Goal: Check status: Check status

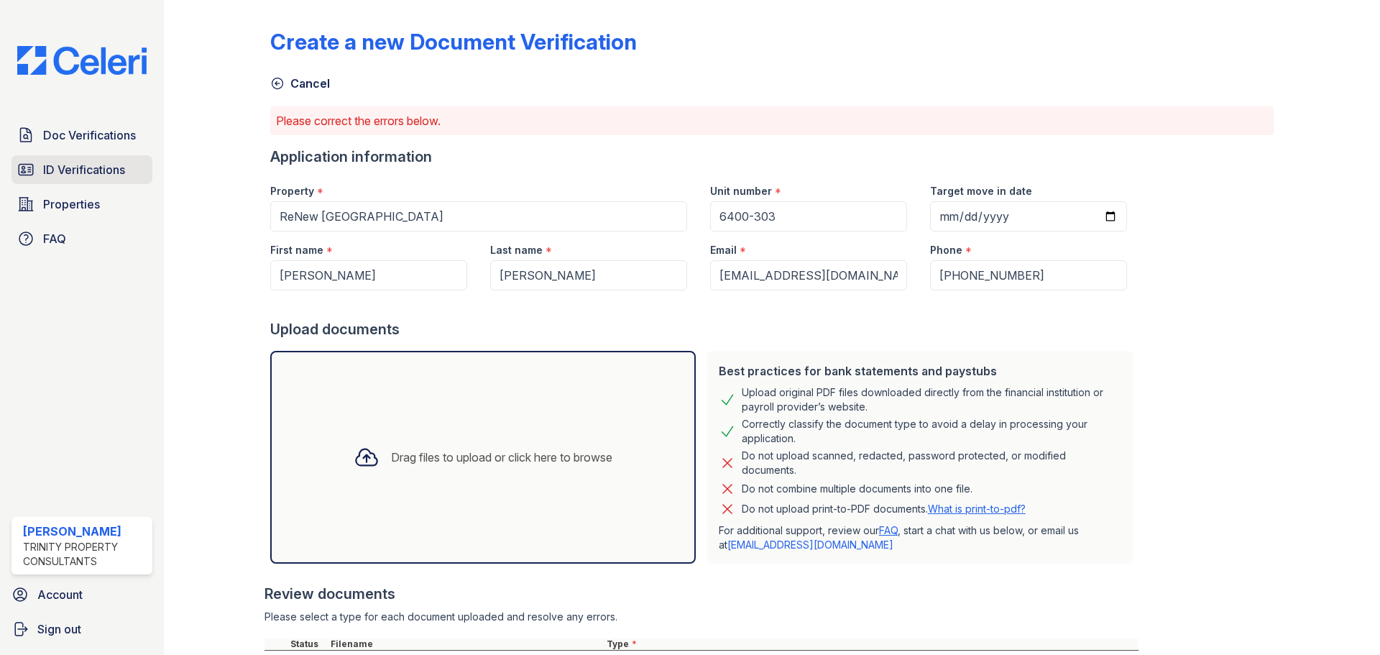
scroll to position [96, 0]
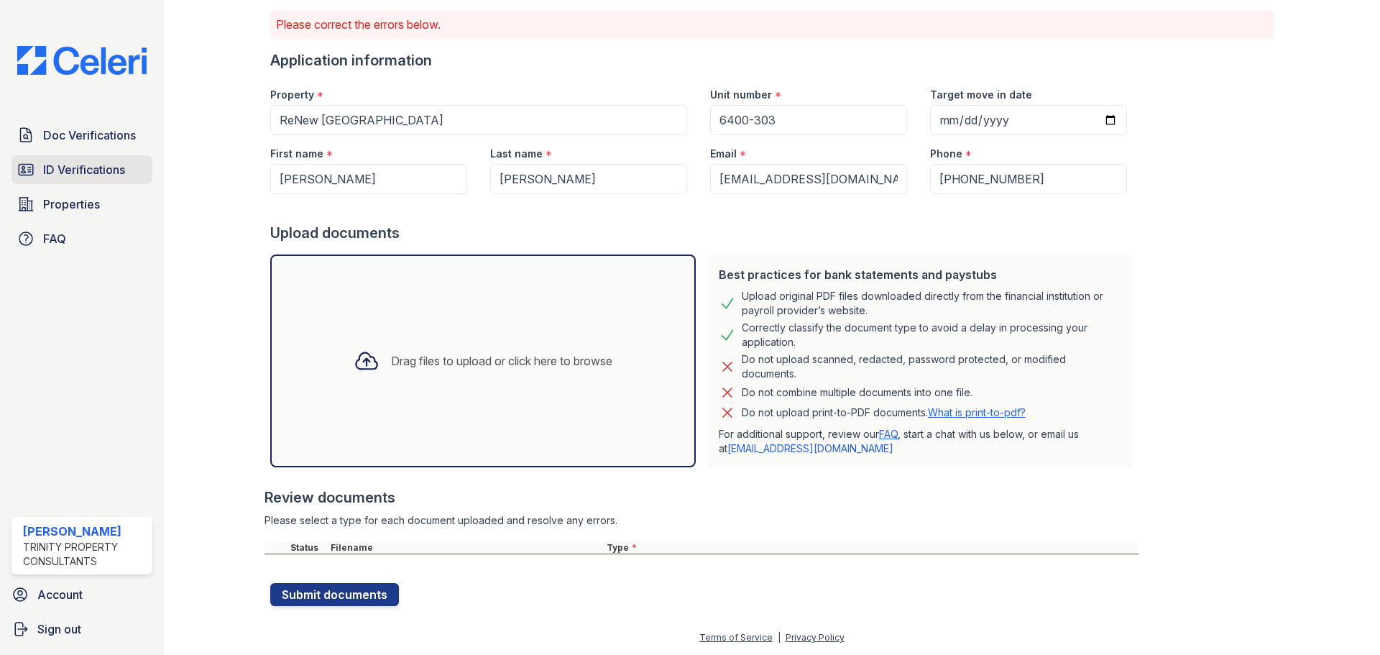
click at [95, 165] on span "ID Verifications" at bounding box center [84, 169] width 82 height 17
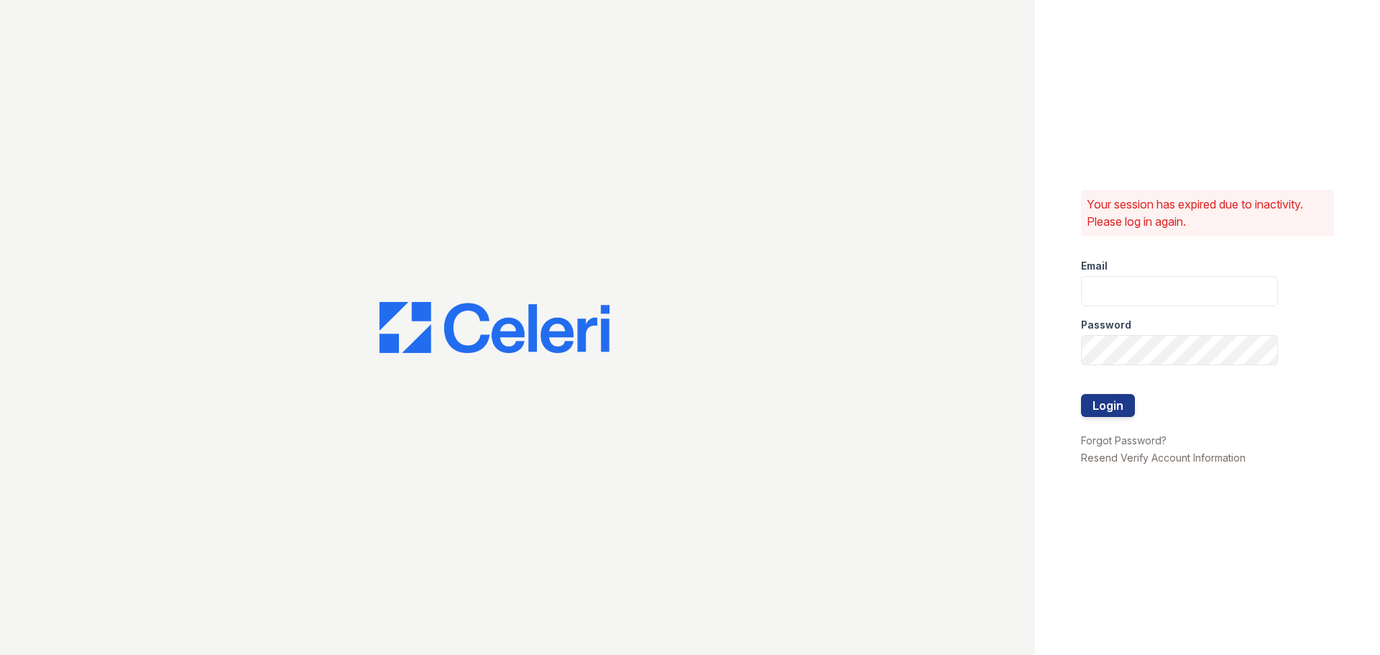
type input "abailey@trinity-pm.com"
click at [1117, 394] on button "Login" at bounding box center [1108, 405] width 54 height 23
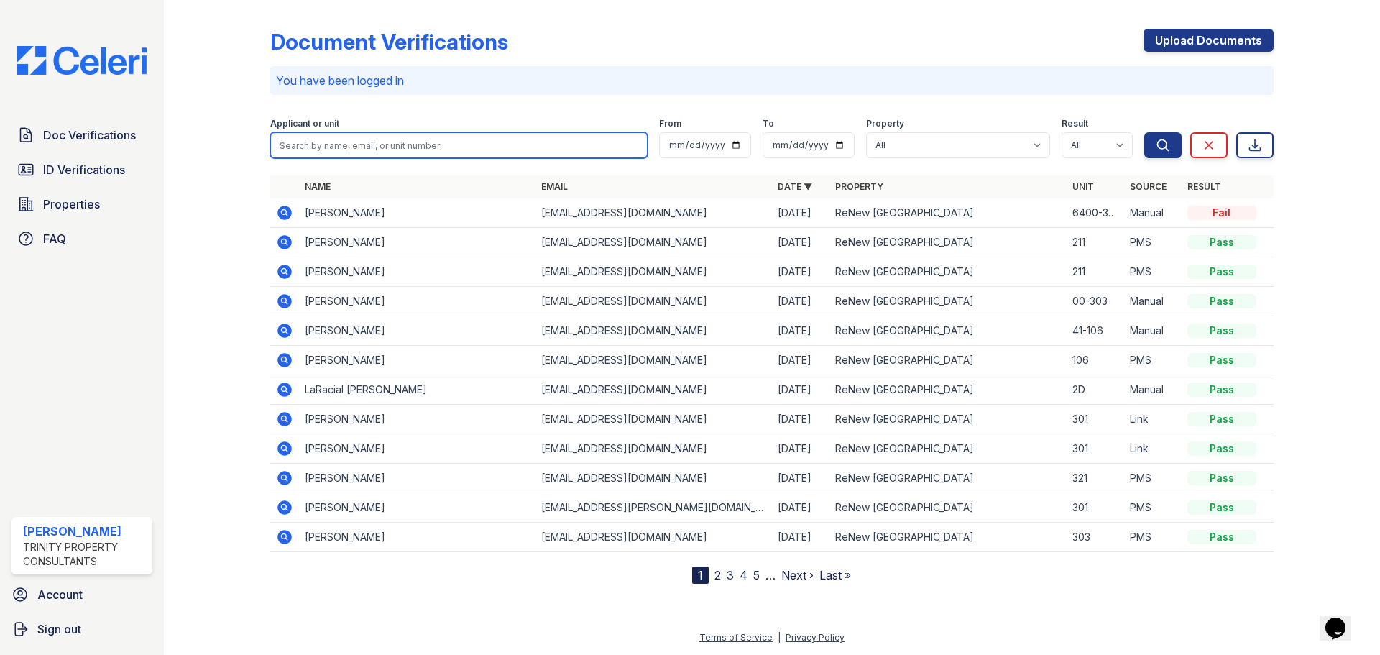
click at [340, 140] on input "search" at bounding box center [458, 145] width 377 height 26
type input "william brown"
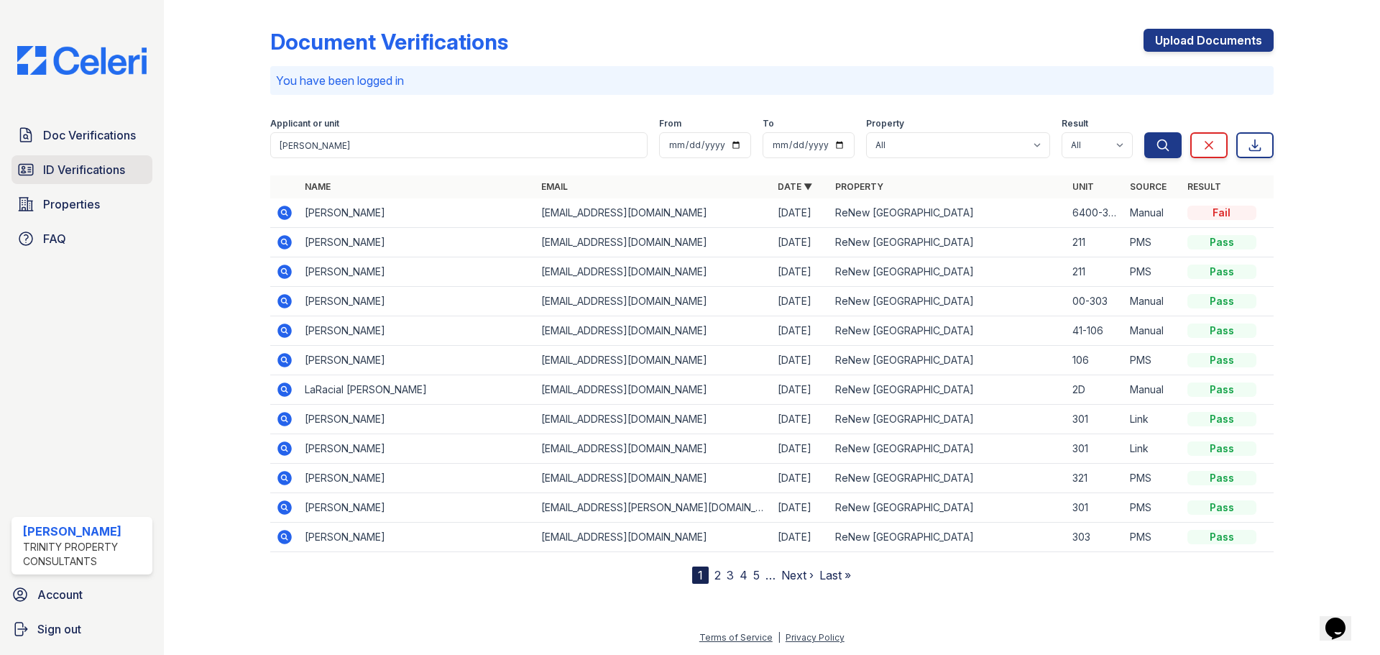
click at [95, 168] on span "ID Verifications" at bounding box center [84, 169] width 82 height 17
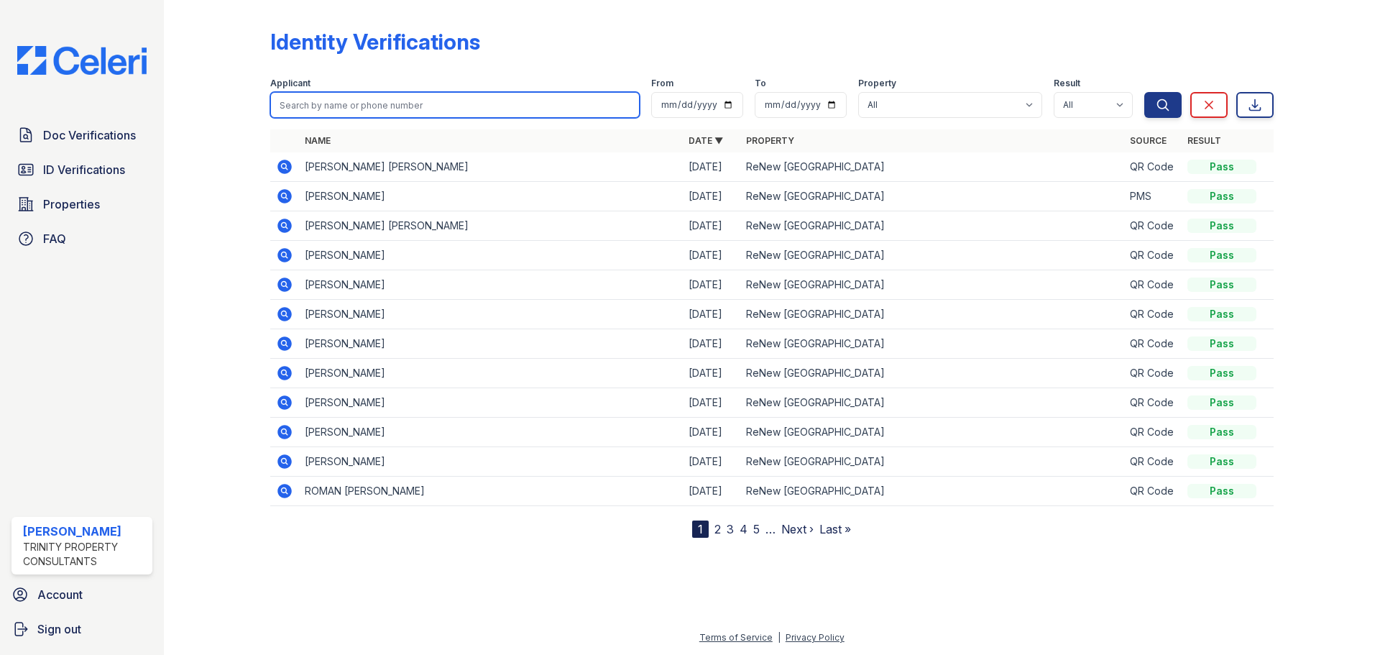
click at [353, 102] on input "search" at bounding box center [454, 105] width 369 height 26
type input "william brown"
click at [1144, 92] on button "Search" at bounding box center [1162, 105] width 37 height 26
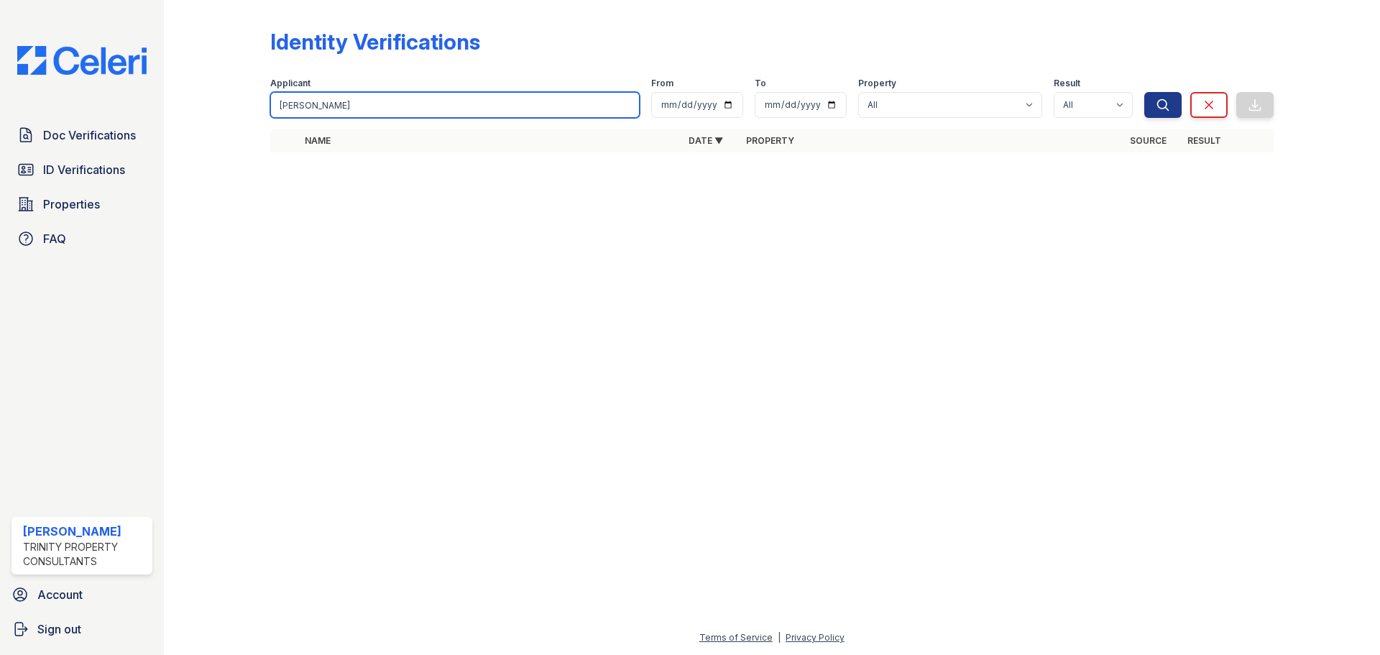
click at [499, 111] on input "william brown" at bounding box center [454, 105] width 369 height 26
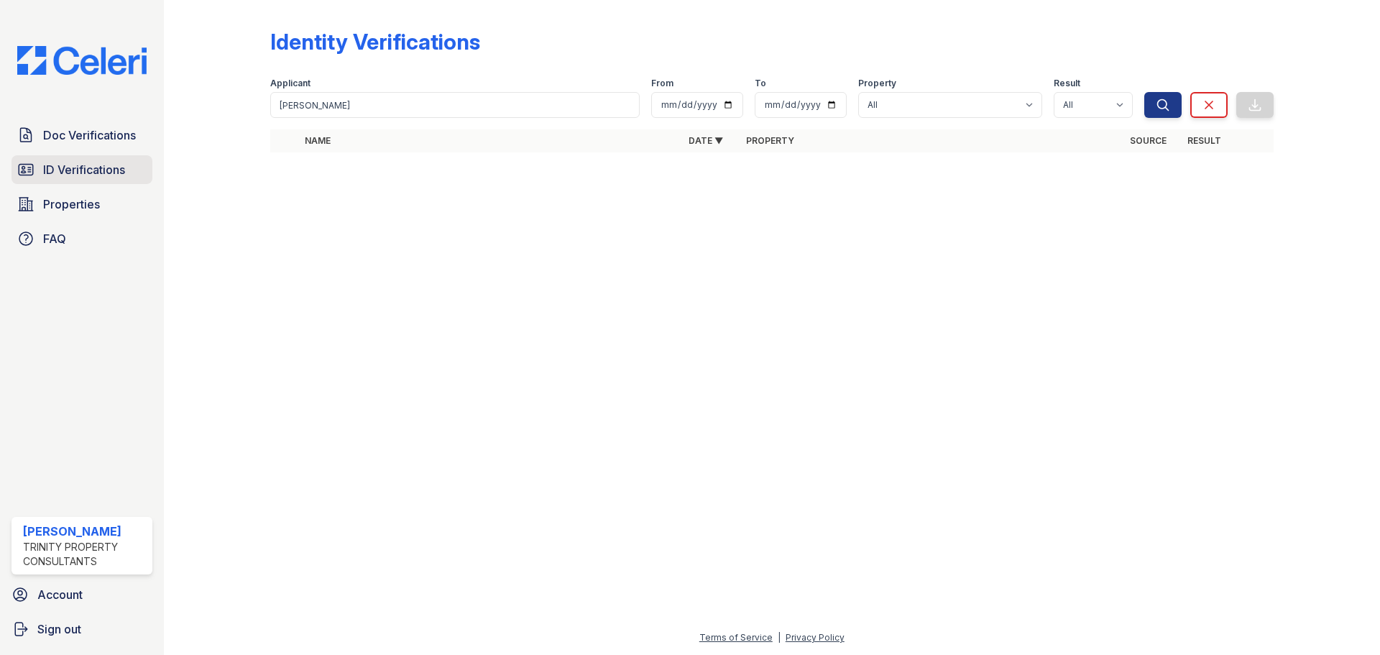
click at [88, 168] on span "ID Verifications" at bounding box center [84, 169] width 82 height 17
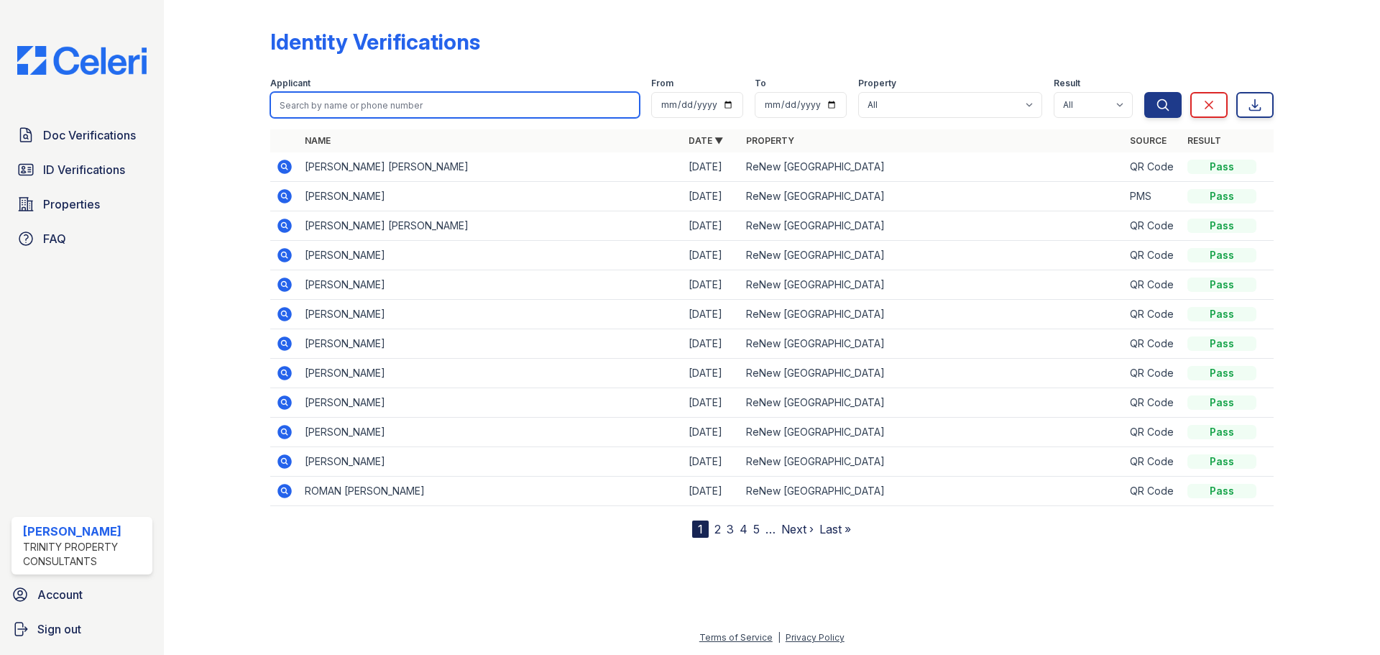
click at [366, 102] on input "search" at bounding box center [454, 105] width 369 height 26
type input "william"
click at [1144, 92] on button "Search" at bounding box center [1162, 105] width 37 height 26
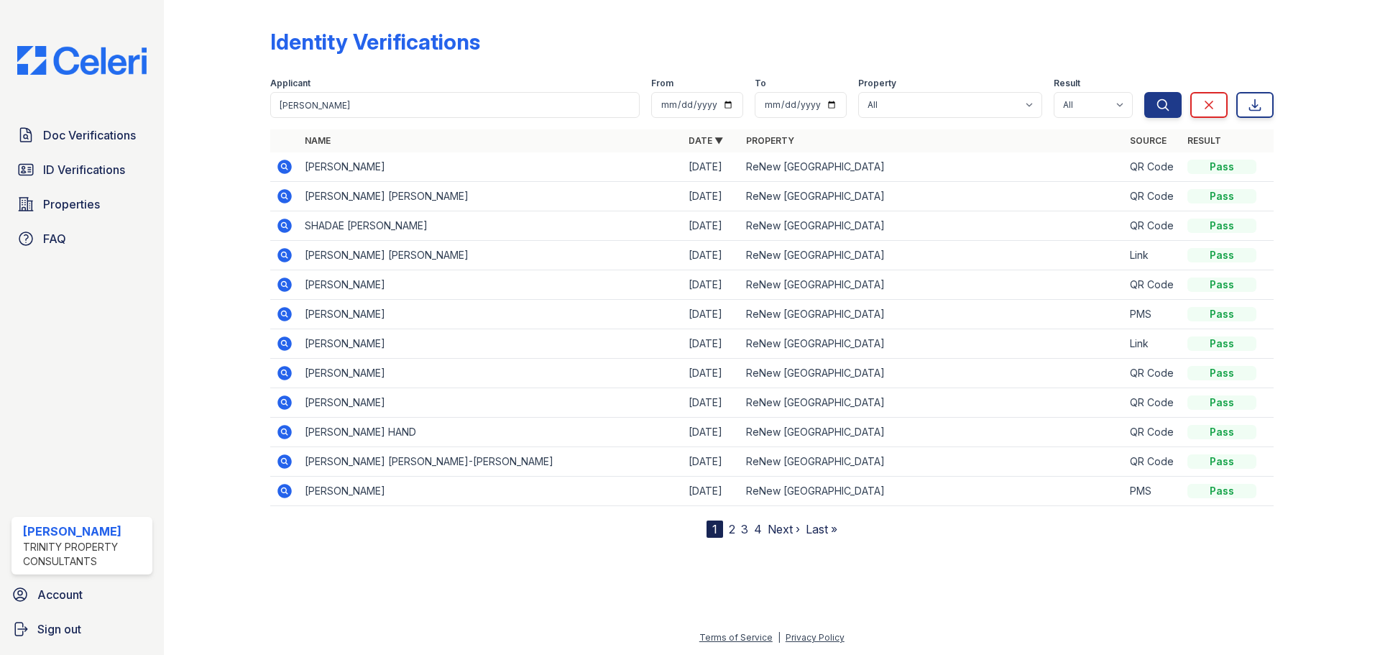
click at [284, 165] on icon at bounding box center [284, 166] width 4 height 4
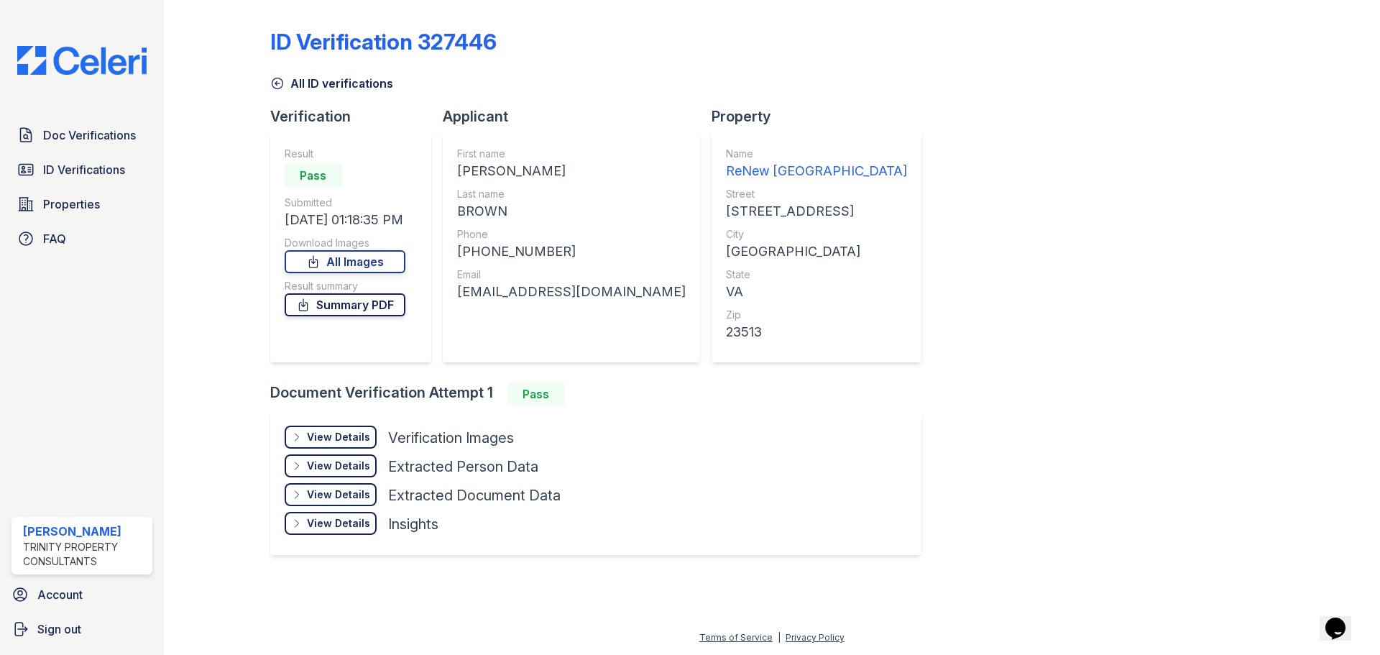
click at [346, 308] on link "Summary PDF" at bounding box center [345, 304] width 121 height 23
click at [84, 183] on link "ID Verifications" at bounding box center [81, 169] width 141 height 29
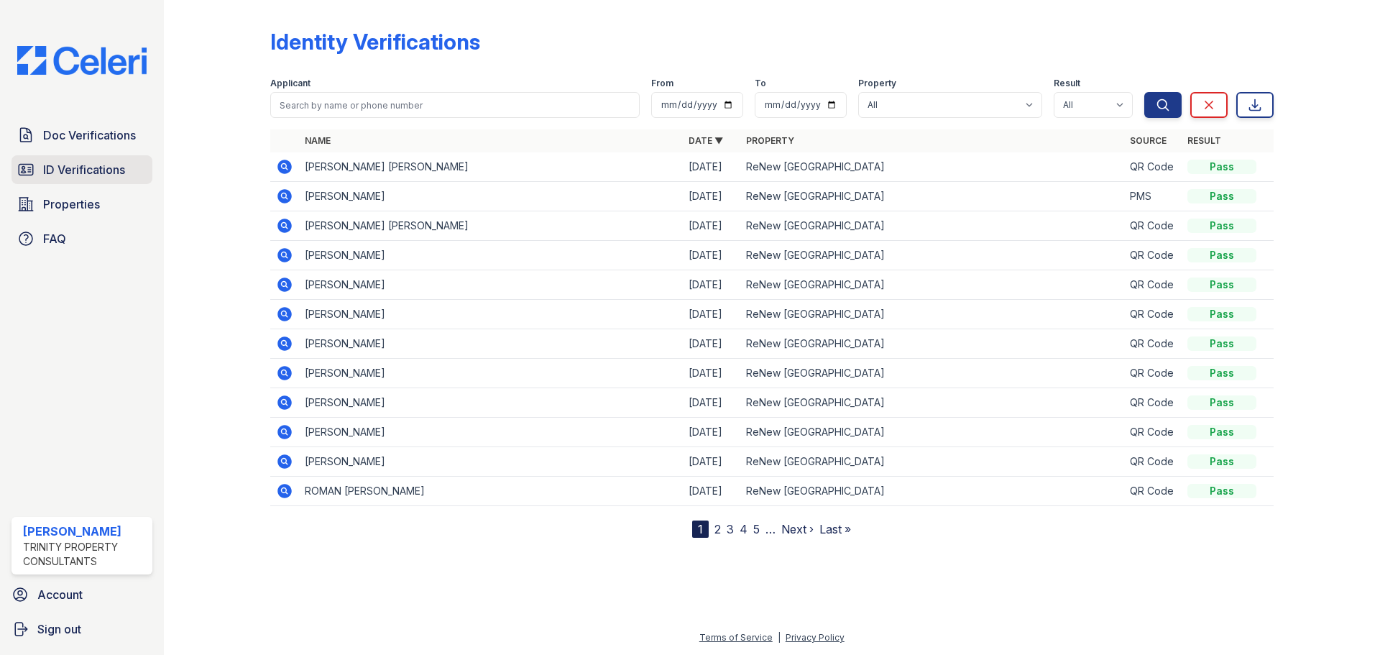
click at [93, 160] on link "ID Verifications" at bounding box center [81, 169] width 141 height 29
click at [93, 168] on span "ID Verifications" at bounding box center [84, 169] width 82 height 17
